Goal: Task Accomplishment & Management: Manage account settings

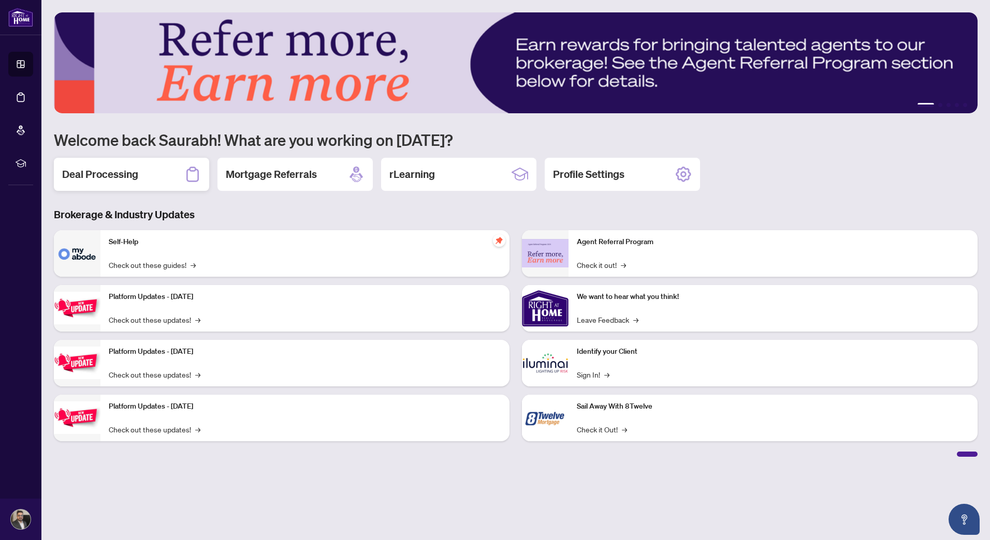
click at [122, 174] on h2 "Deal Processing" at bounding box center [100, 174] width 76 height 14
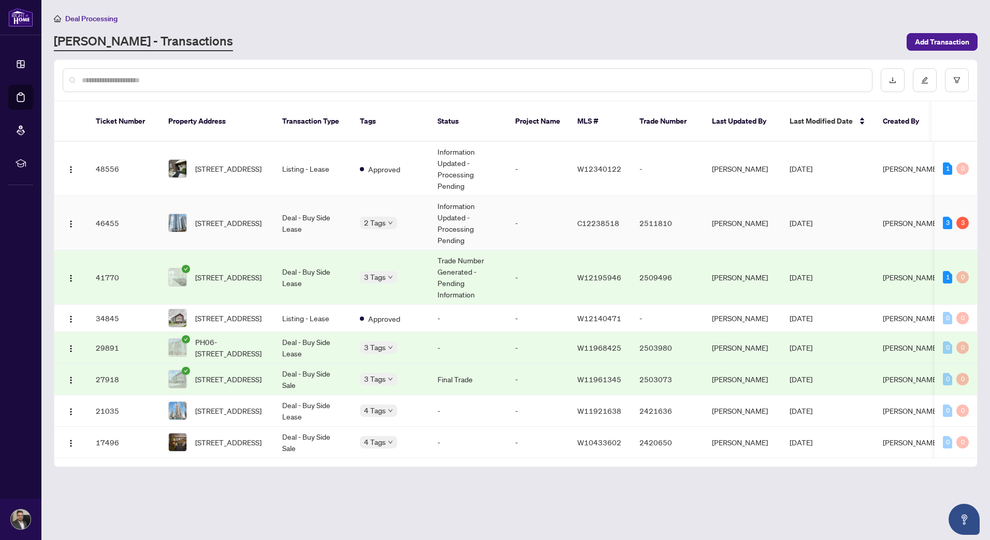
click at [374, 209] on body "Dashboard Deal Processing Mortgage Referrals rLearning [PERSON_NAME] [EMAIL_ADD…" at bounding box center [495, 270] width 990 height 540
click at [551, 211] on td "-" at bounding box center [538, 223] width 62 height 54
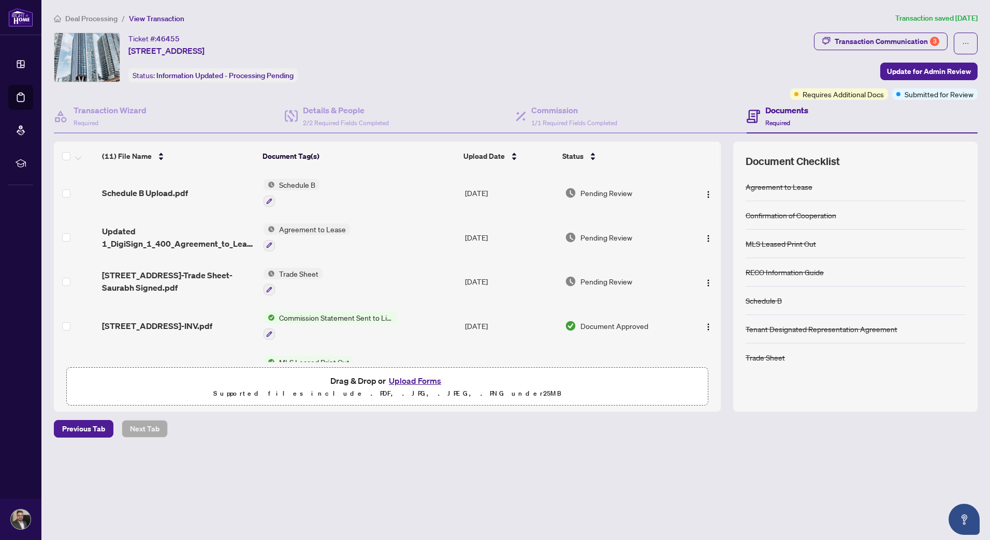
click at [191, 242] on span "Updated 1_DigiSign_1_400_Agreement_to_Lease_-_Residential__FInal 2.pdf" at bounding box center [178, 237] width 153 height 25
